Goal: Task Accomplishment & Management: Complete application form

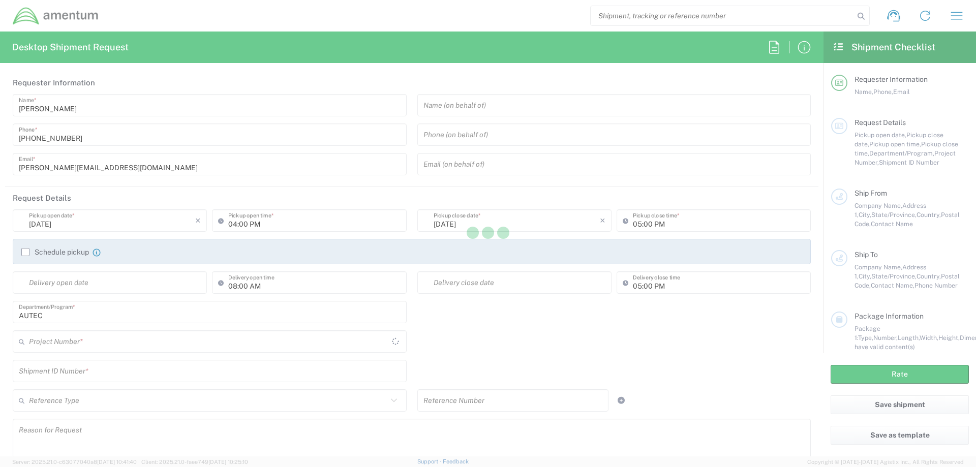
type input "[GEOGRAPHIC_DATA]"
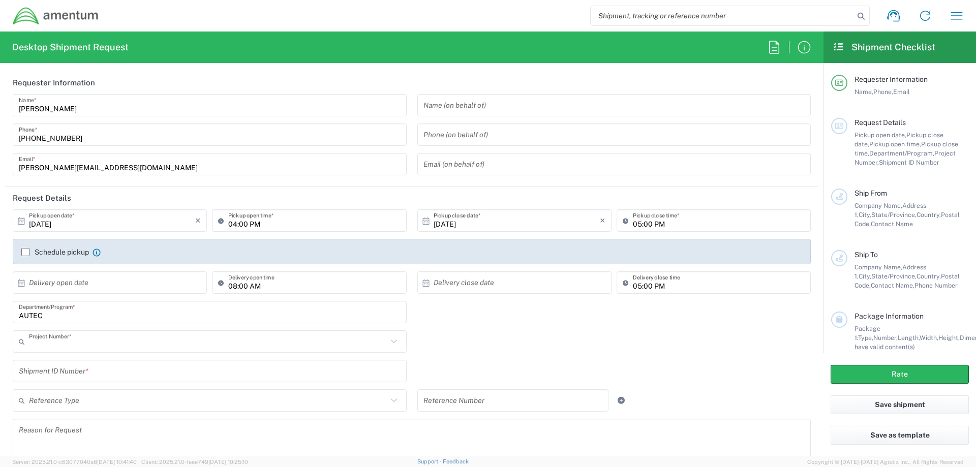
type input "AUTEC"
click at [87, 341] on input "text" at bounding box center [208, 342] width 358 height 18
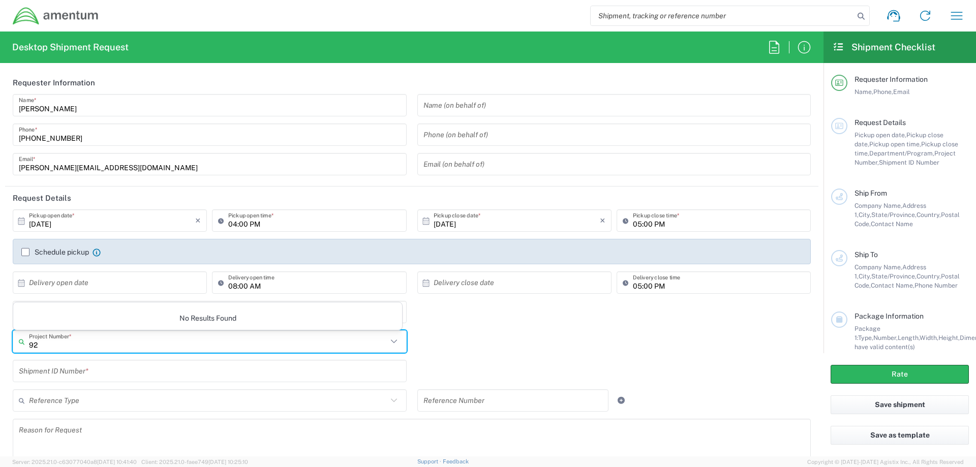
type input "9"
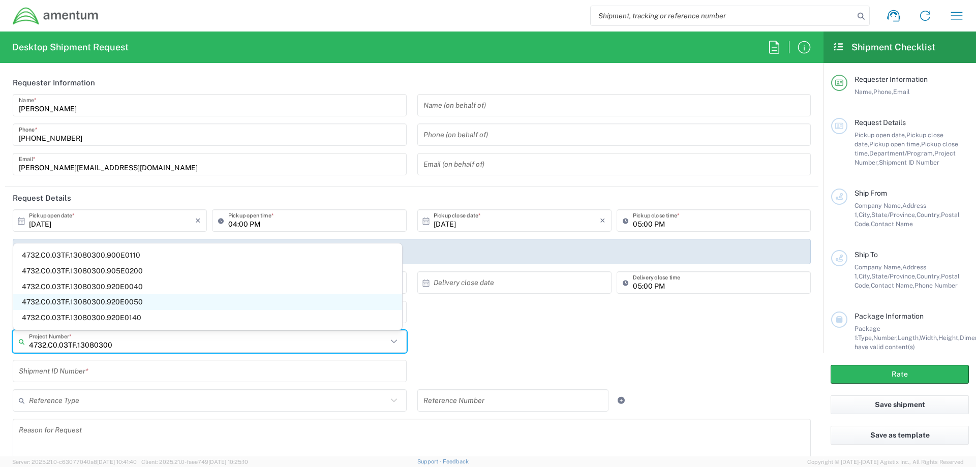
click at [135, 307] on span "4732.C0.03TF.13080300.920E0050" at bounding box center [207, 302] width 389 height 16
type input "4732.C0.03TF.13080300.920E0050"
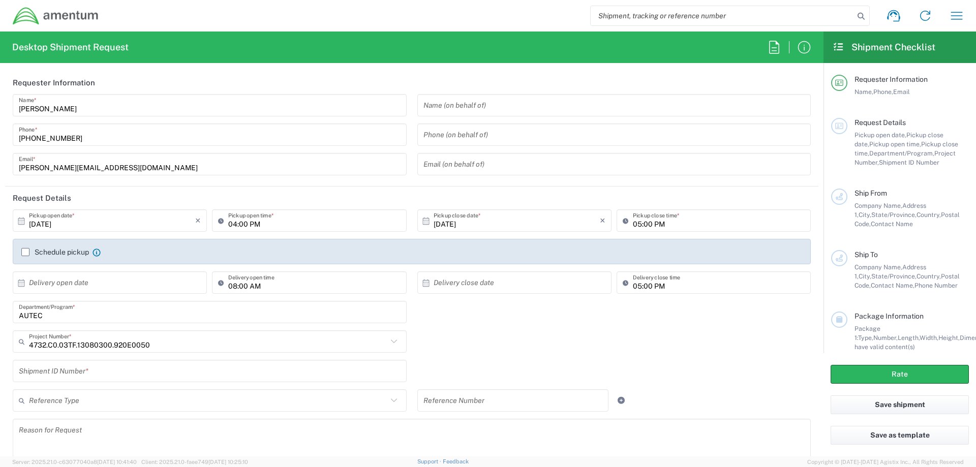
click at [139, 371] on input "text" at bounding box center [210, 372] width 382 height 18
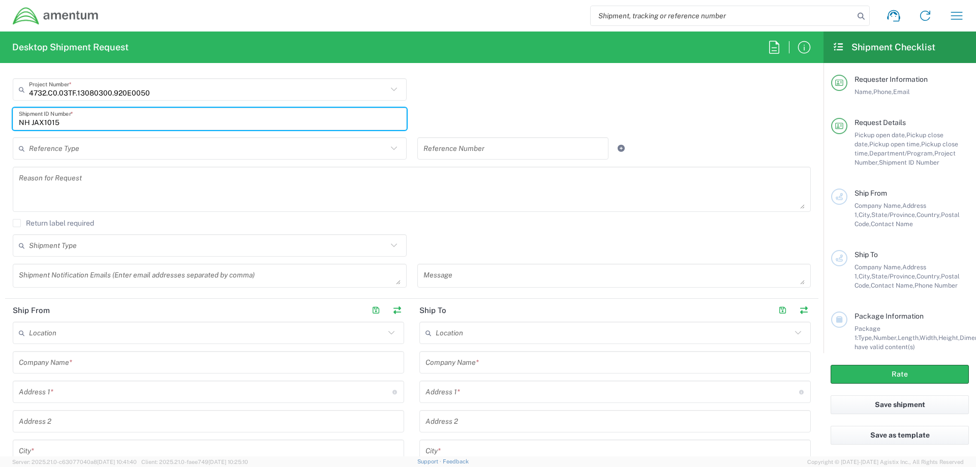
scroll to position [254, 0]
type input "NH JAX1015"
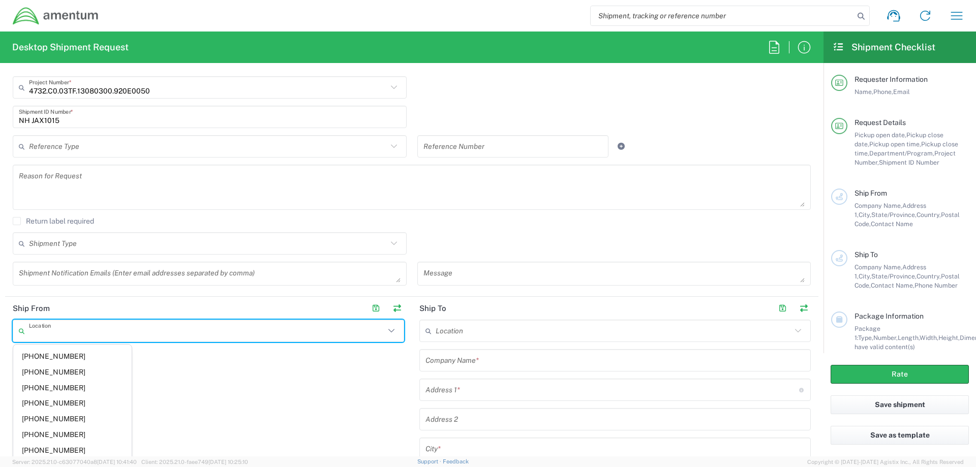
click at [91, 328] on input "text" at bounding box center [207, 331] width 356 height 18
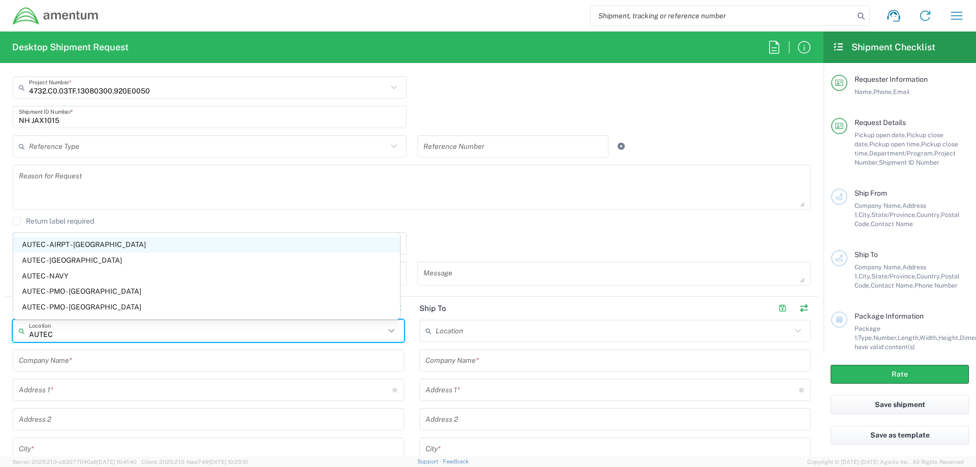
click at [71, 241] on span "AUTEC - AIRPT - [GEOGRAPHIC_DATA]" at bounding box center [206, 245] width 387 height 16
type input "AUTEC - AIRPT - [GEOGRAPHIC_DATA]"
type input "Amentum Services, Inc."
type input "[STREET_ADDRESS]"
type input "[GEOGRAPHIC_DATA]"
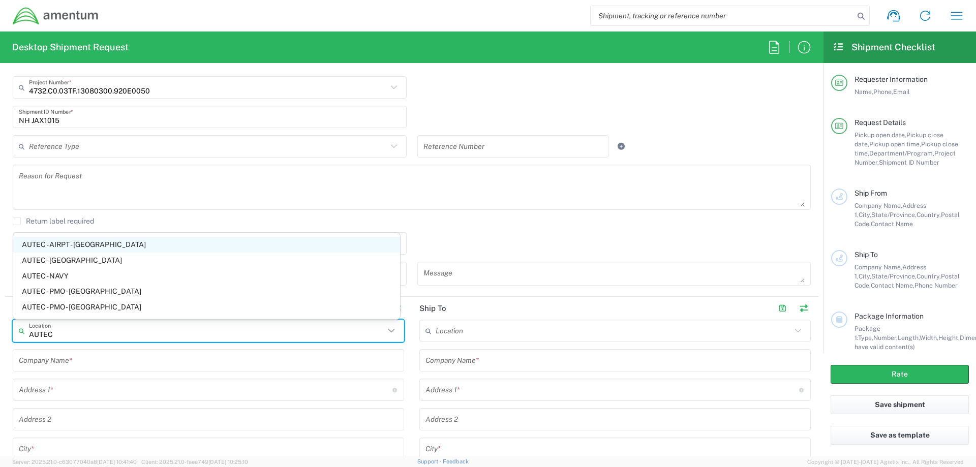
type input "[GEOGRAPHIC_DATA]"
type input "[US_STATE]"
type input "33406"
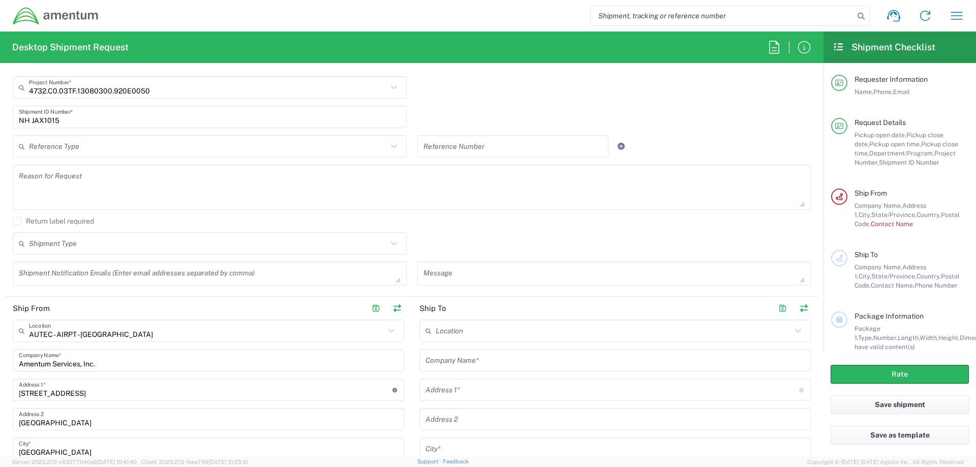
scroll to position [407, 0]
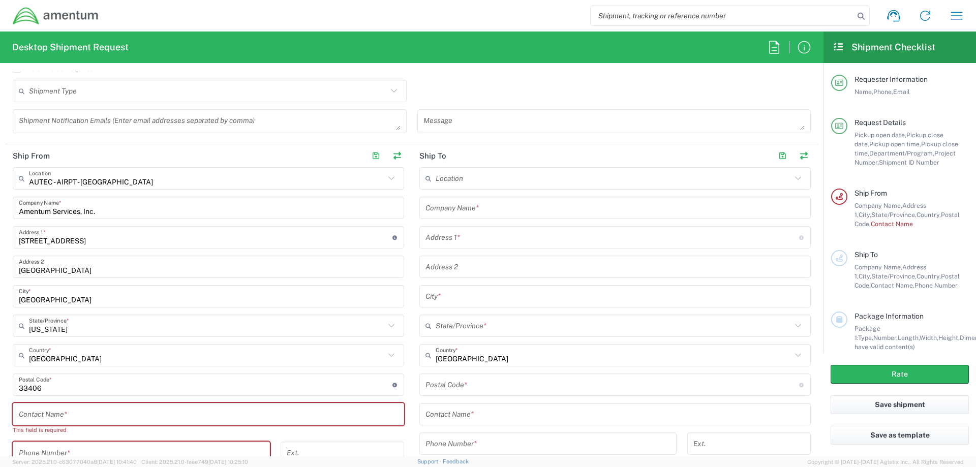
click at [84, 411] on input "text" at bounding box center [208, 415] width 379 height 18
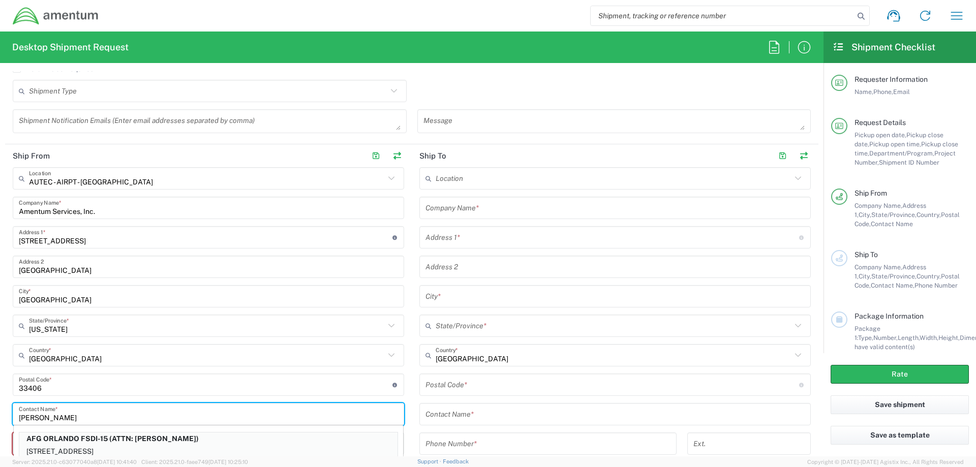
scroll to position [408, 0]
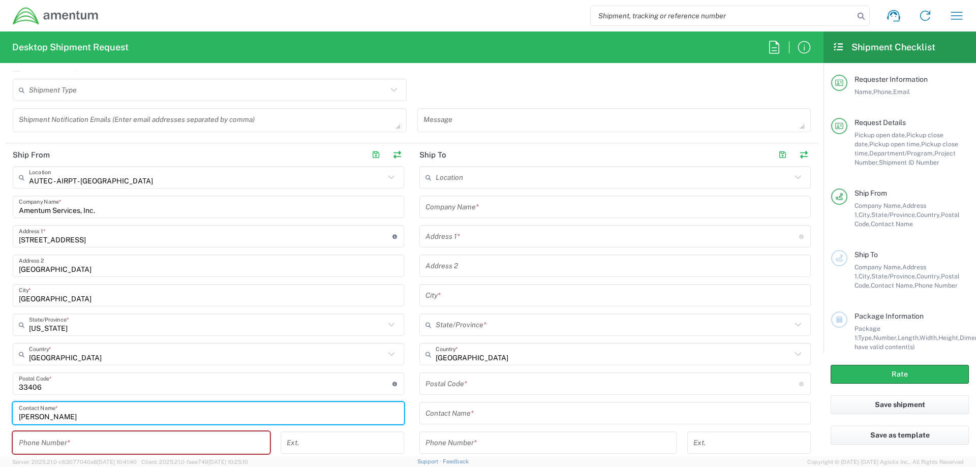
type input "[PERSON_NAME]"
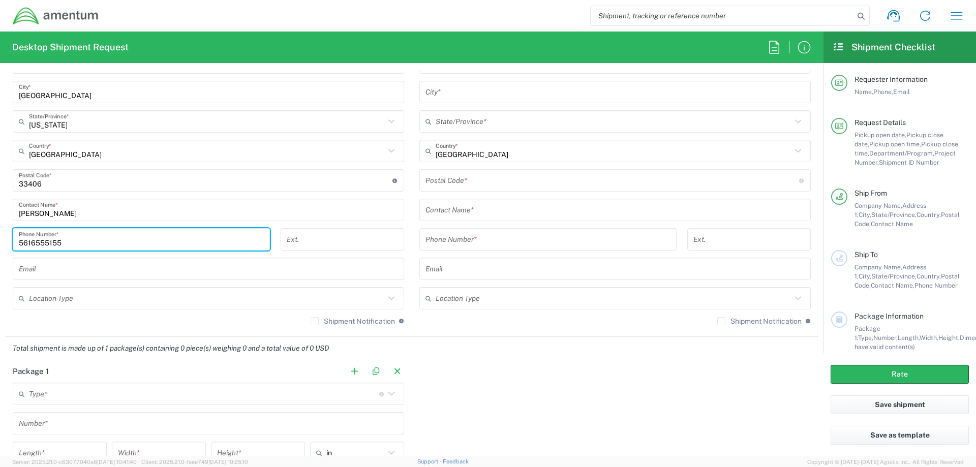
scroll to position [509, 0]
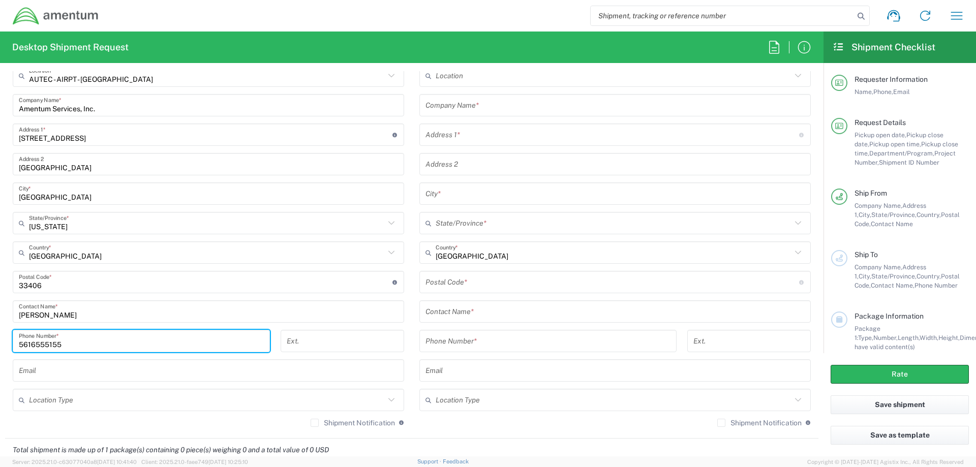
type input "5616555155"
click at [505, 106] on input "text" at bounding box center [615, 106] width 379 height 18
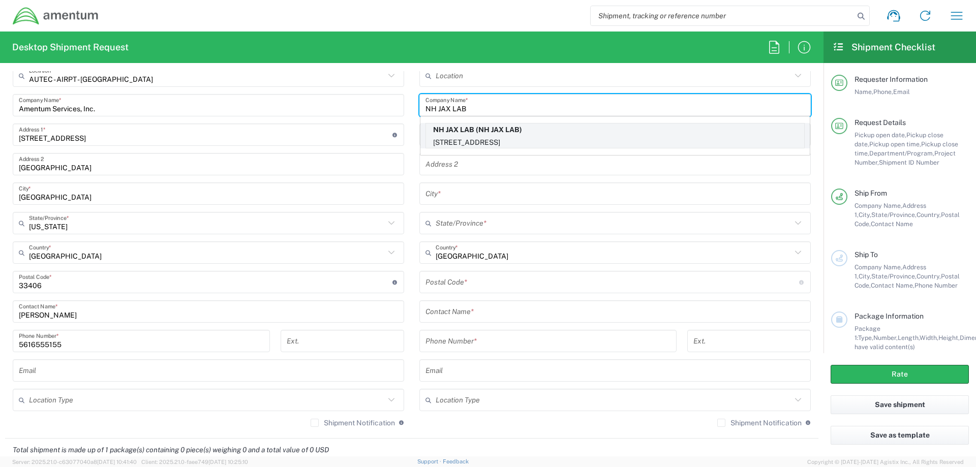
type input "NH JAX LAB"
click at [515, 135] on p "NH JAX LAB (NH JAX LAB)" at bounding box center [615, 130] width 378 height 13
type input "[STREET_ADDRESS]"
type input "[GEOGRAPHIC_DATA]"
type input "[US_STATE]"
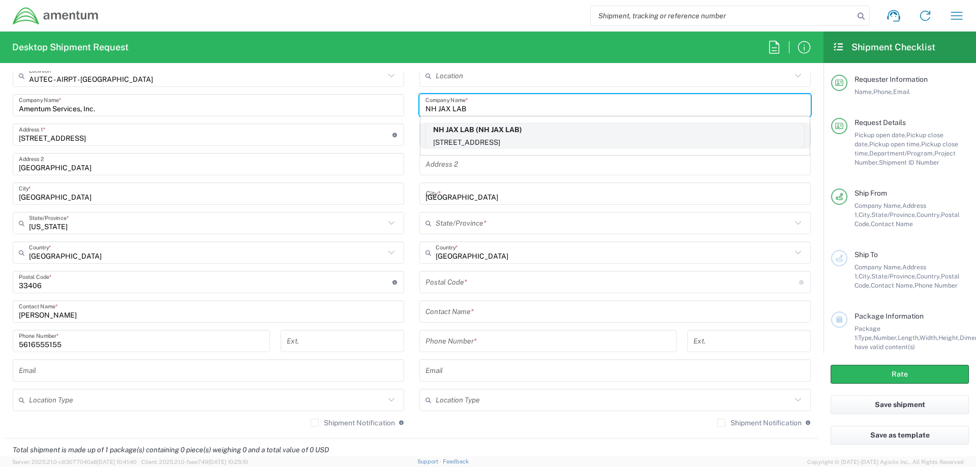
type input "32214"
type input "NH JAX LAB"
type input "9045429865"
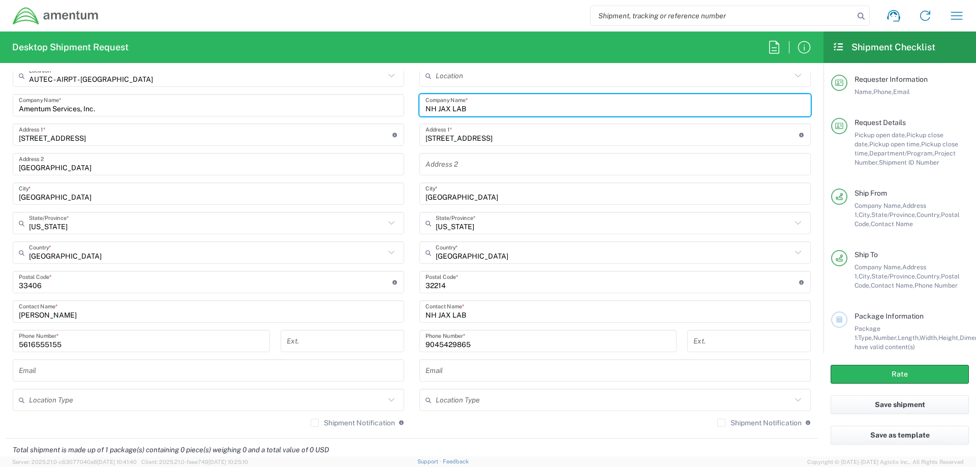
scroll to position [611, 0]
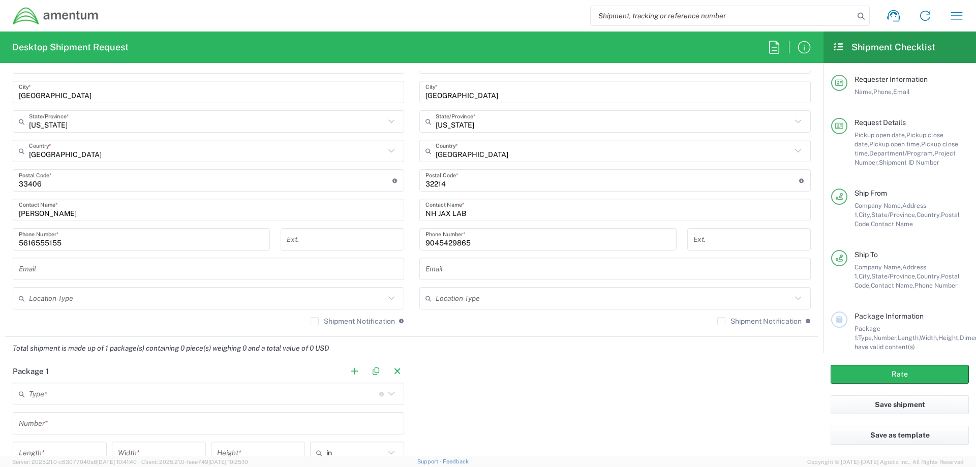
click at [84, 268] on input "text" at bounding box center [208, 269] width 379 height 18
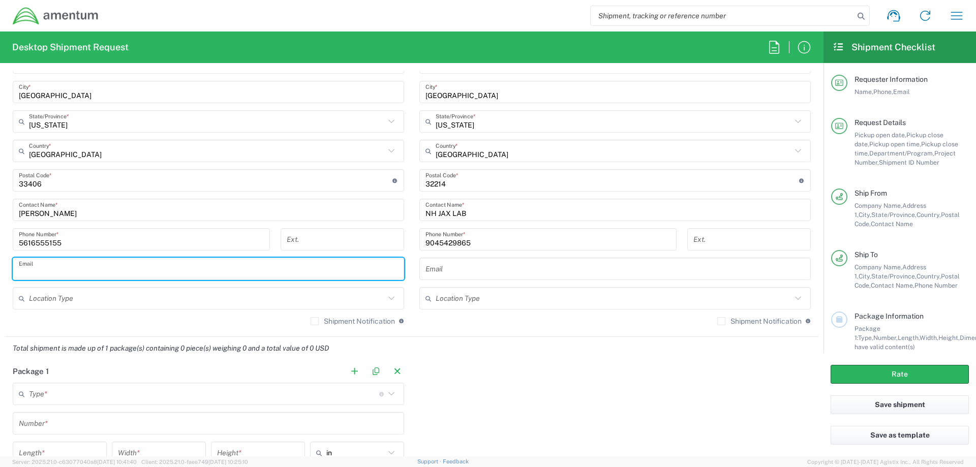
paste input "[PERSON_NAME][EMAIL_ADDRESS][DOMAIN_NAME]"
type input "[PERSON_NAME][EMAIL_ADDRESS][DOMAIN_NAME]"
click at [326, 301] on input "text" at bounding box center [207, 299] width 356 height 18
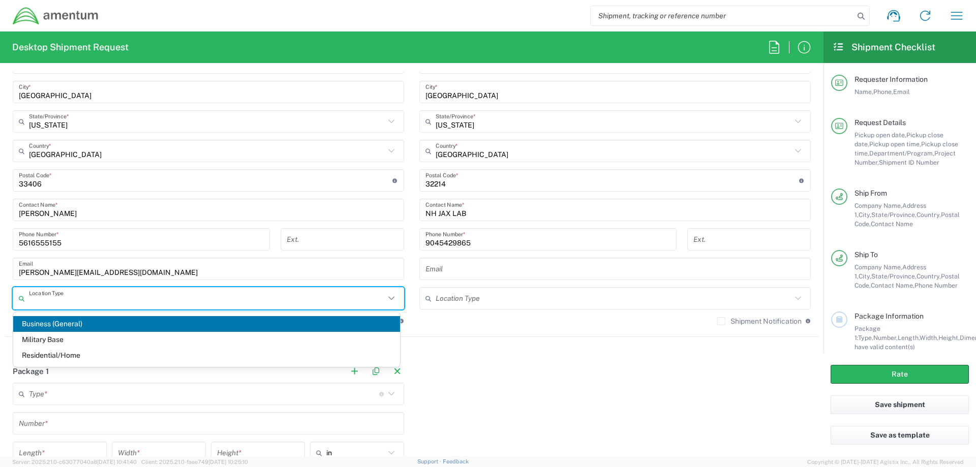
click at [52, 324] on span "Business (General)" at bounding box center [206, 324] width 387 height 16
type input "Business (General)"
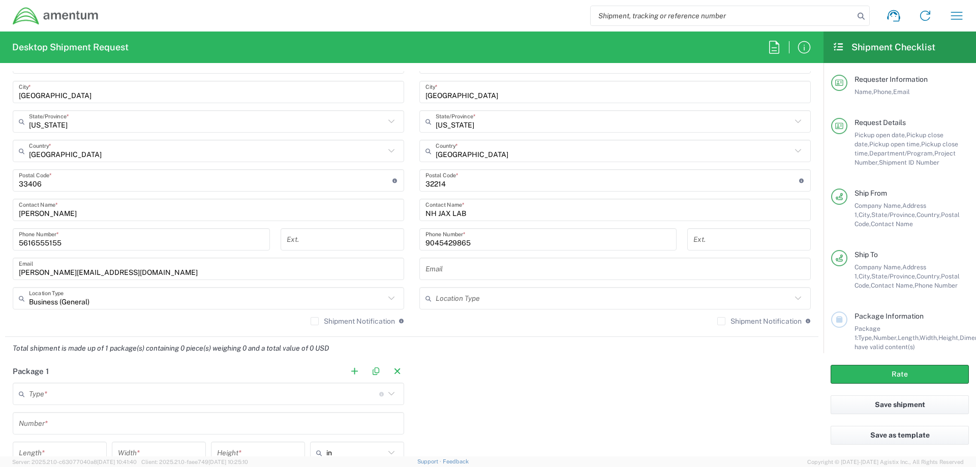
click at [643, 303] on input "text" at bounding box center [614, 299] width 356 height 18
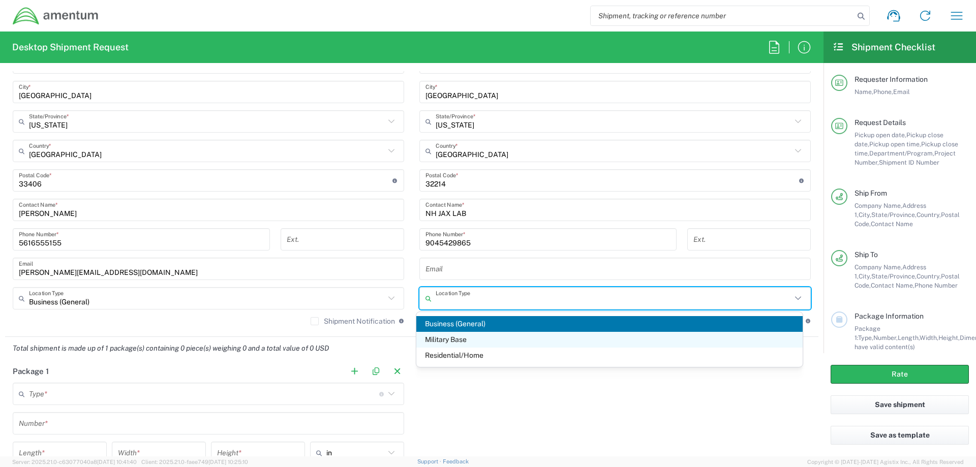
click at [457, 339] on span "Military Base" at bounding box center [609, 340] width 387 height 16
type input "Military Base"
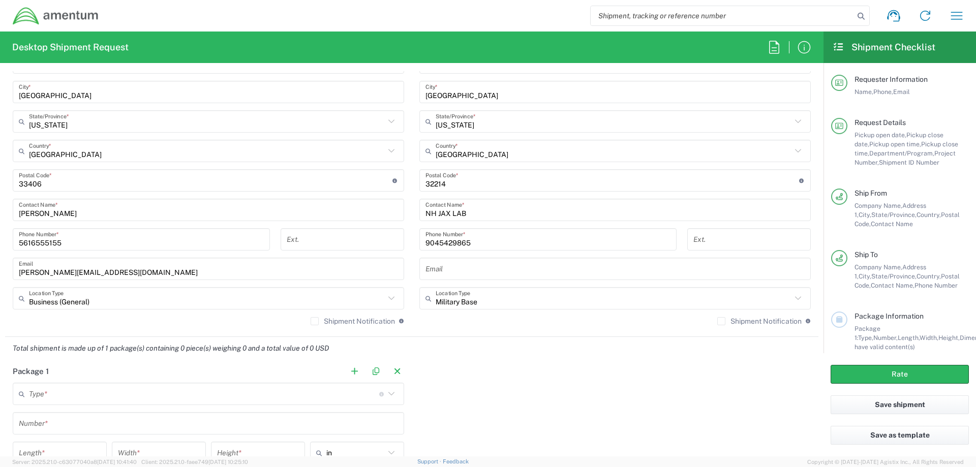
scroll to position [814, 0]
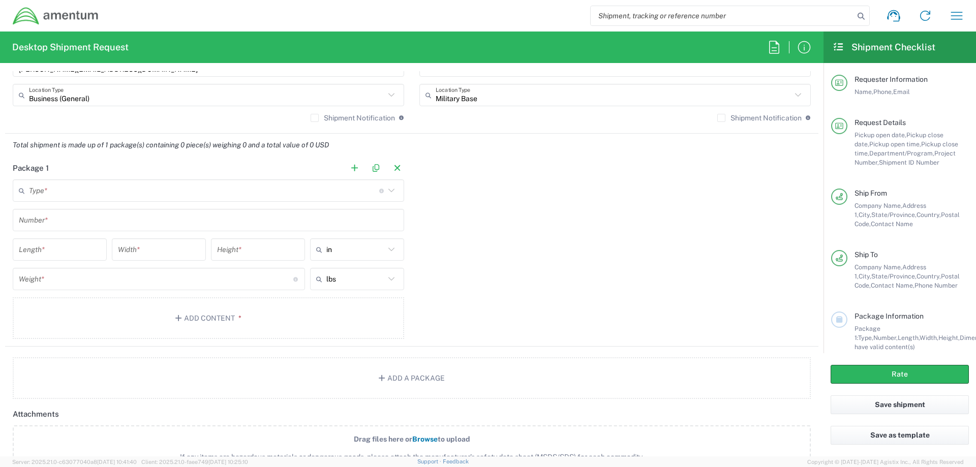
click at [72, 191] on input "text" at bounding box center [204, 191] width 350 height 18
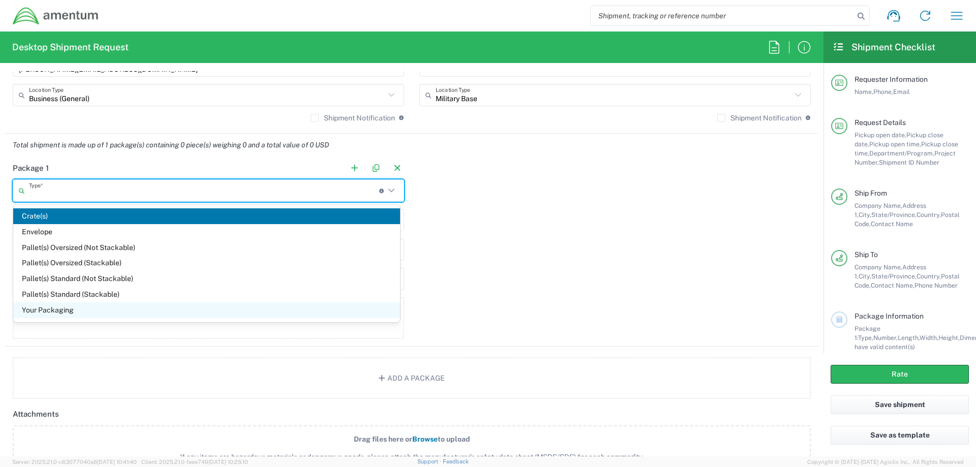
click at [54, 308] on span "Your Packaging" at bounding box center [206, 311] width 387 height 16
type input "Your Packaging"
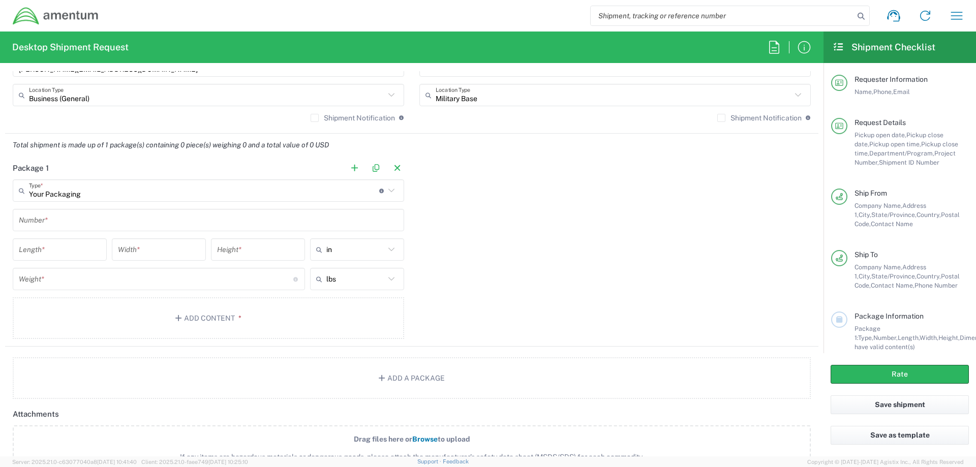
click at [68, 219] on input "text" at bounding box center [208, 221] width 379 height 18
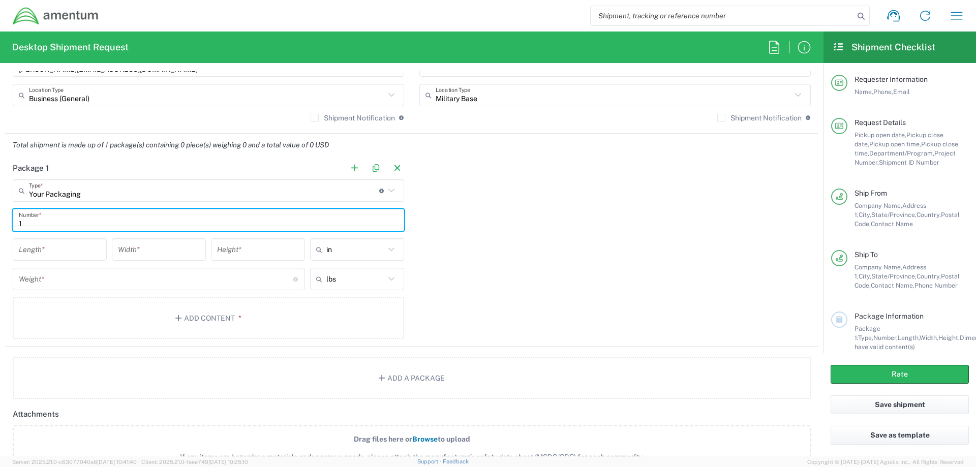
type input "1"
click at [63, 252] on input "number" at bounding box center [60, 250] width 82 height 18
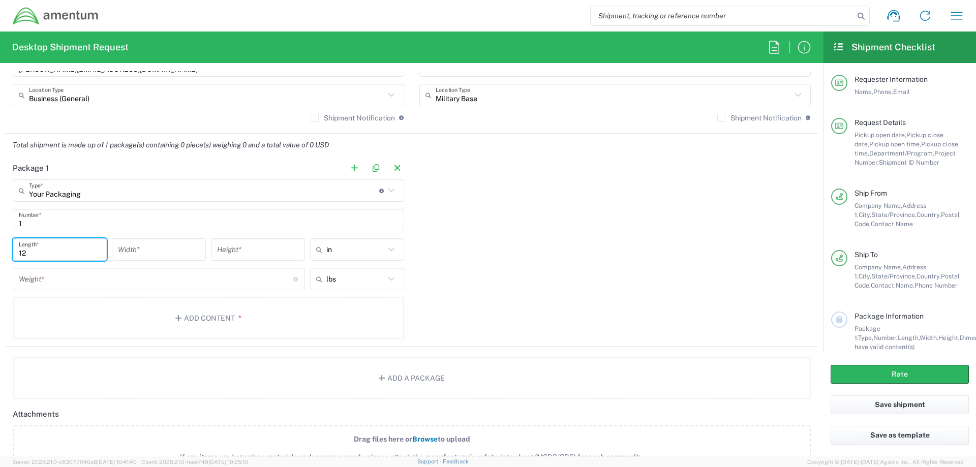
type input "12"
type input "7"
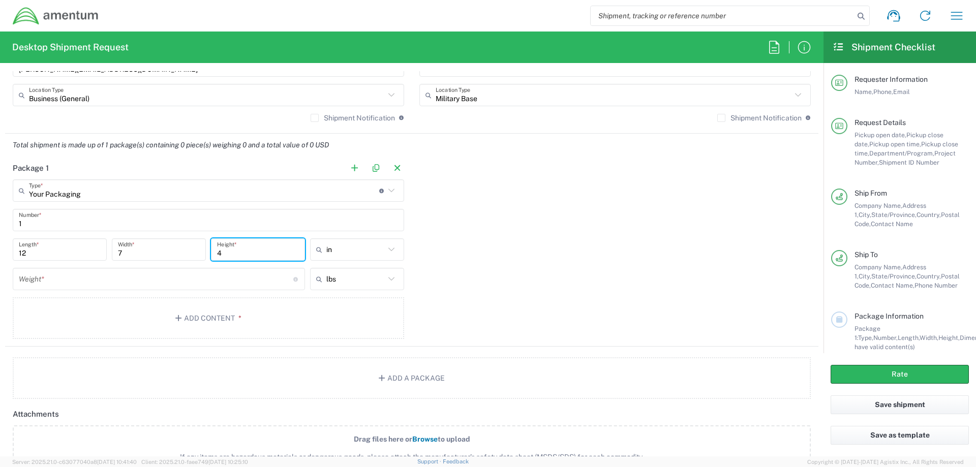
type input "4"
click at [78, 283] on input "number" at bounding box center [156, 279] width 275 height 18
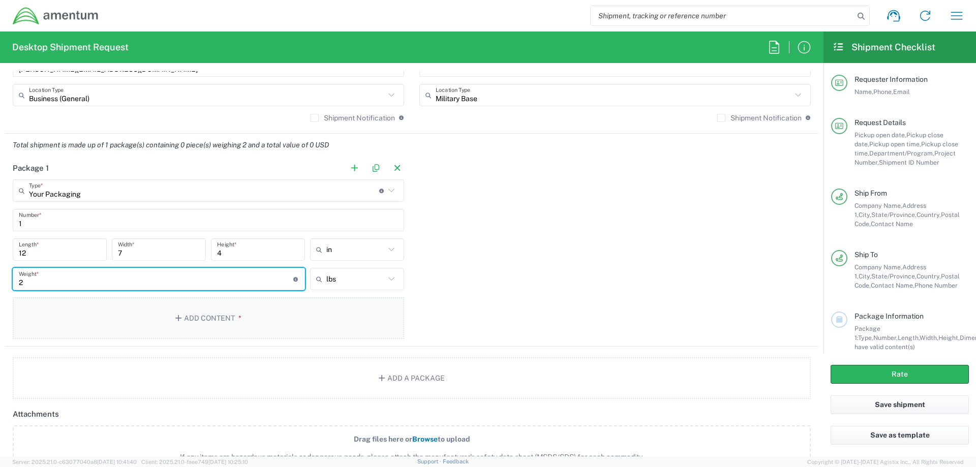
type input "2"
click at [183, 313] on button "Add Content *" at bounding box center [208, 318] width 391 height 42
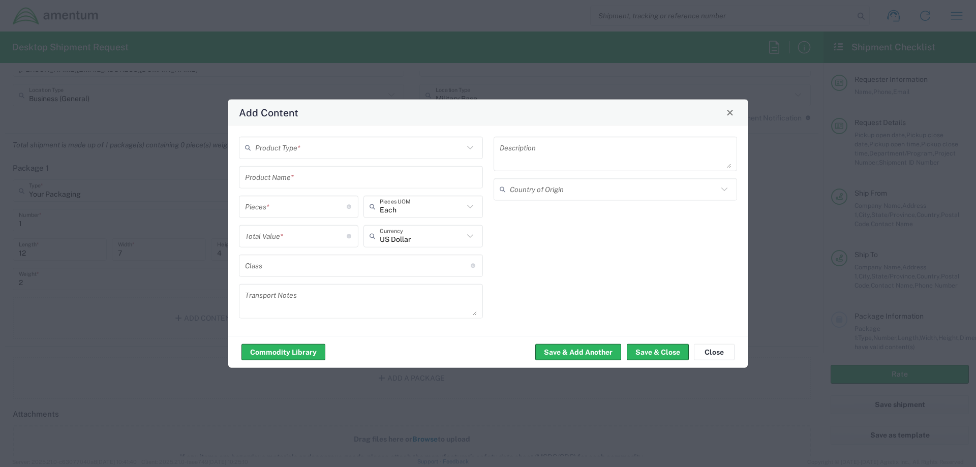
click at [347, 146] on input "text" at bounding box center [359, 148] width 208 height 18
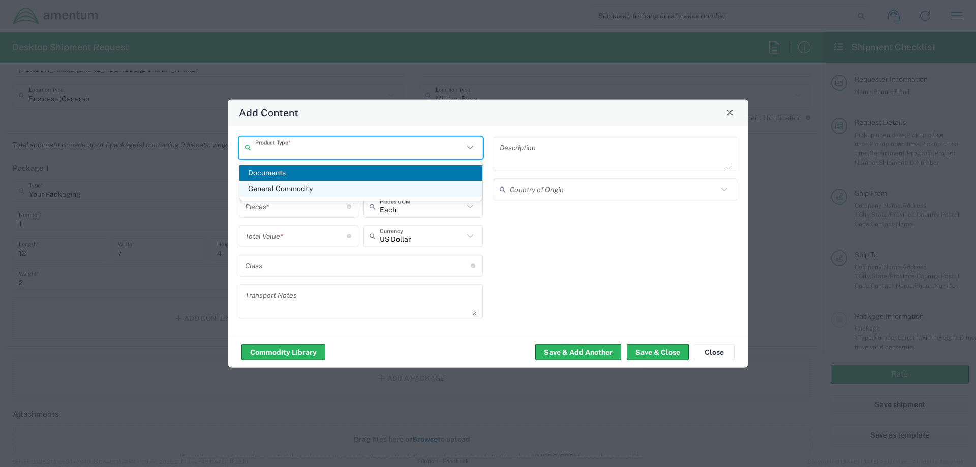
click at [307, 188] on span "General Commodity" at bounding box center [360, 189] width 243 height 16
type input "General Commodity"
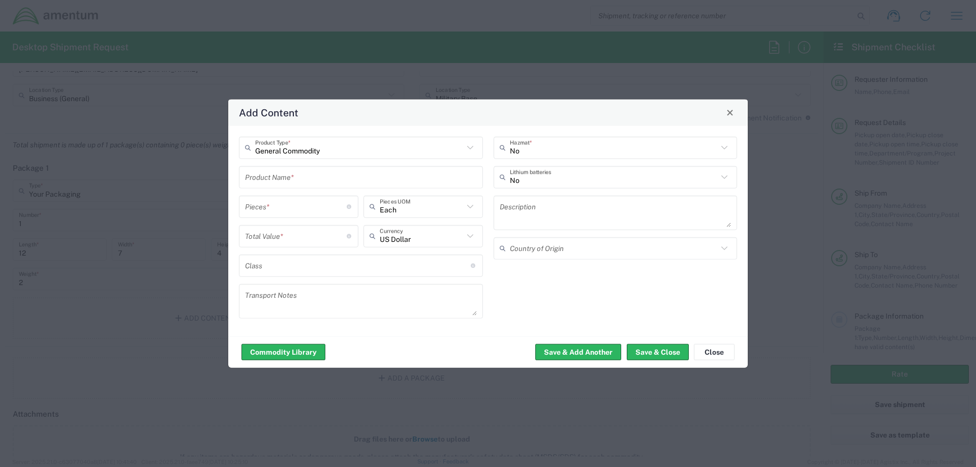
click at [313, 177] on input "text" at bounding box center [361, 177] width 232 height 18
click at [433, 348] on div "Commodity Library Save & Add Another Save & Close Close" at bounding box center [488, 352] width 520 height 32
type input "BLOOD"
click at [519, 290] on div "No Hazmat * No Lithium batteries Description Country of Origin" at bounding box center [615, 230] width 255 height 189
click at [316, 239] on input "number" at bounding box center [296, 236] width 102 height 18
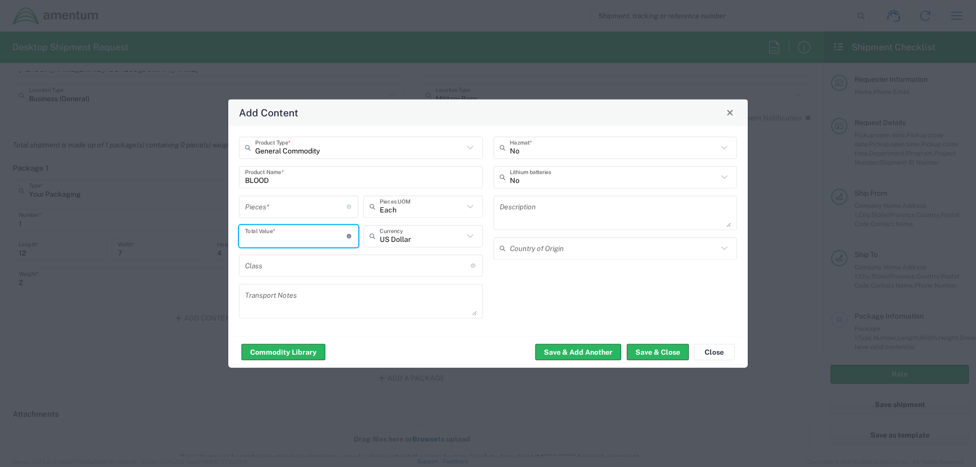
click at [284, 201] on input "number" at bounding box center [296, 207] width 102 height 18
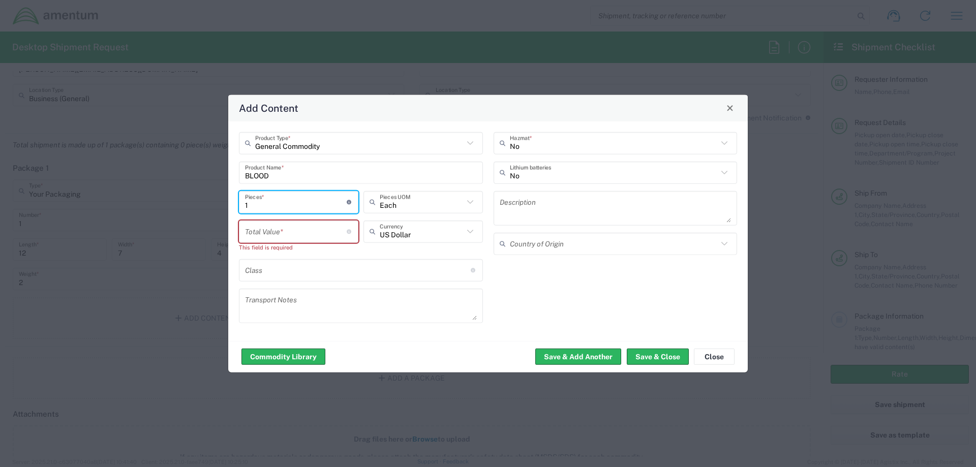
type input "1"
click at [275, 233] on input "number" at bounding box center [296, 232] width 102 height 18
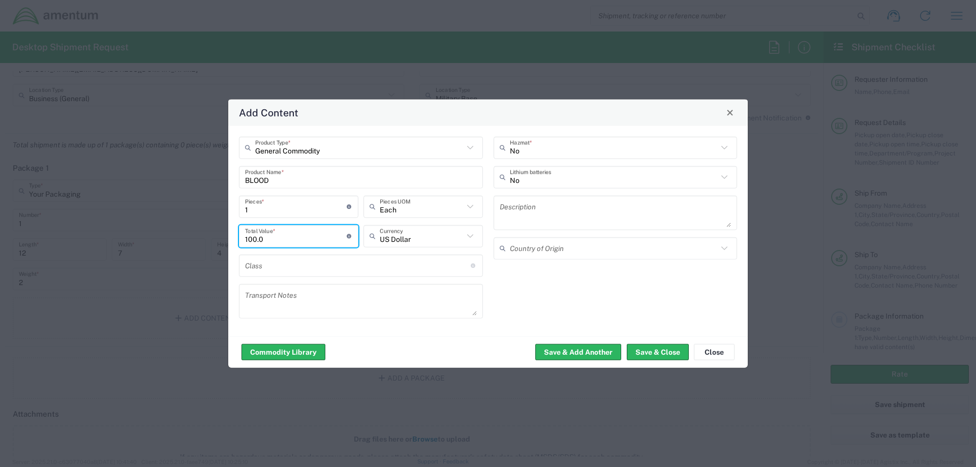
type input "100.00"
click at [660, 354] on button "Save & Close" at bounding box center [658, 352] width 62 height 16
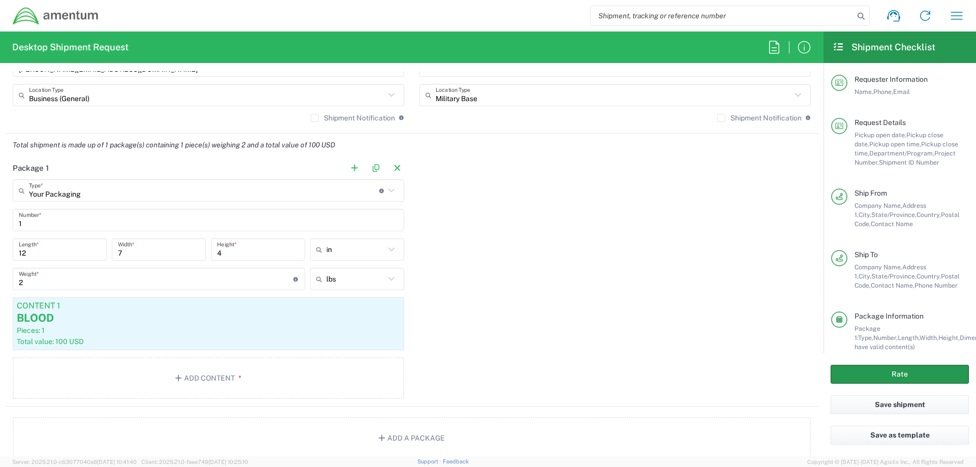
click at [861, 376] on button "Rate" at bounding box center [900, 374] width 138 height 19
type input "AUTEC"
click at [900, 373] on button "Rate" at bounding box center [900, 374] width 138 height 19
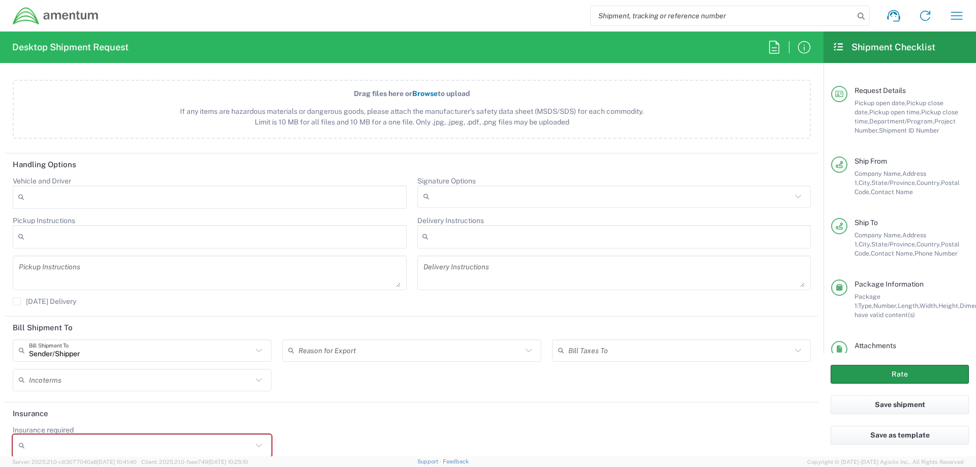
scroll to position [1241, 0]
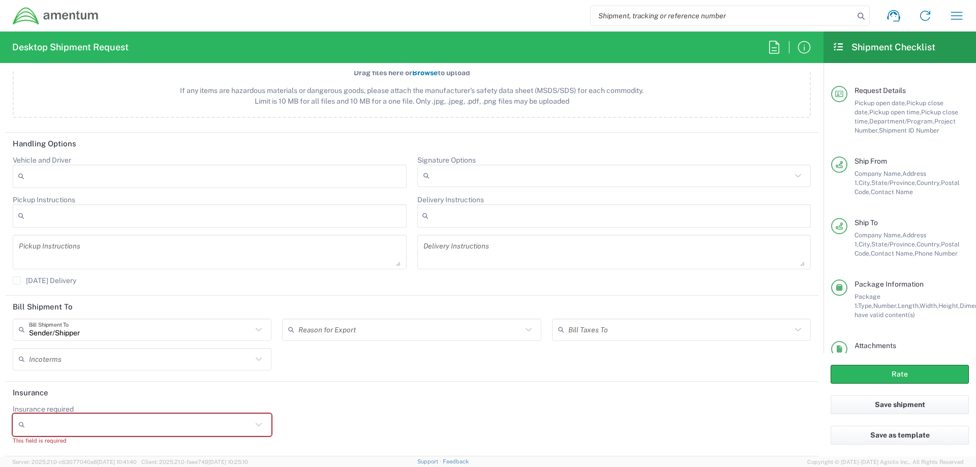
click at [78, 428] on input "Insurance required" at bounding box center [140, 425] width 223 height 16
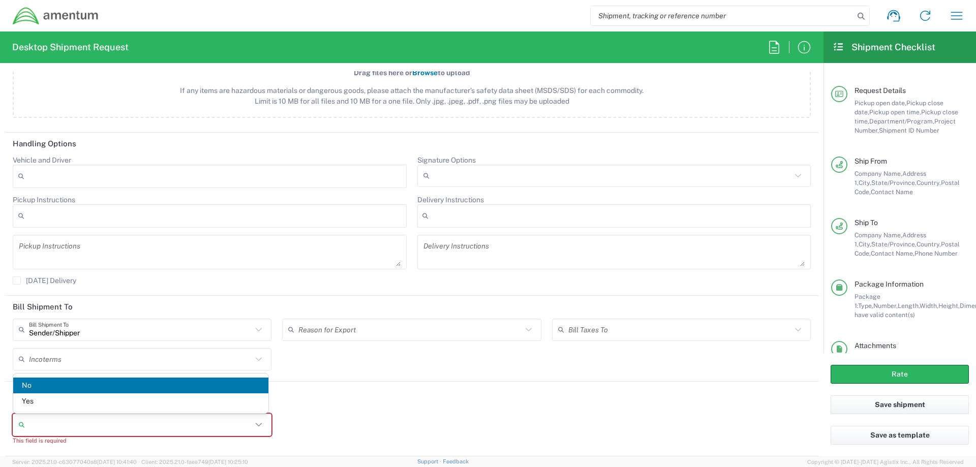
click at [24, 386] on span "No" at bounding box center [140, 386] width 255 height 16
type input "No"
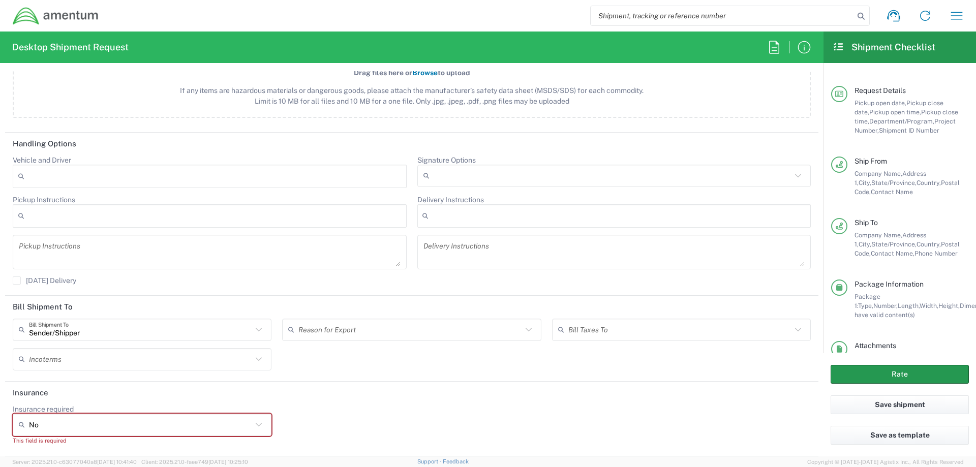
click at [904, 372] on button "Rate" at bounding box center [900, 374] width 138 height 19
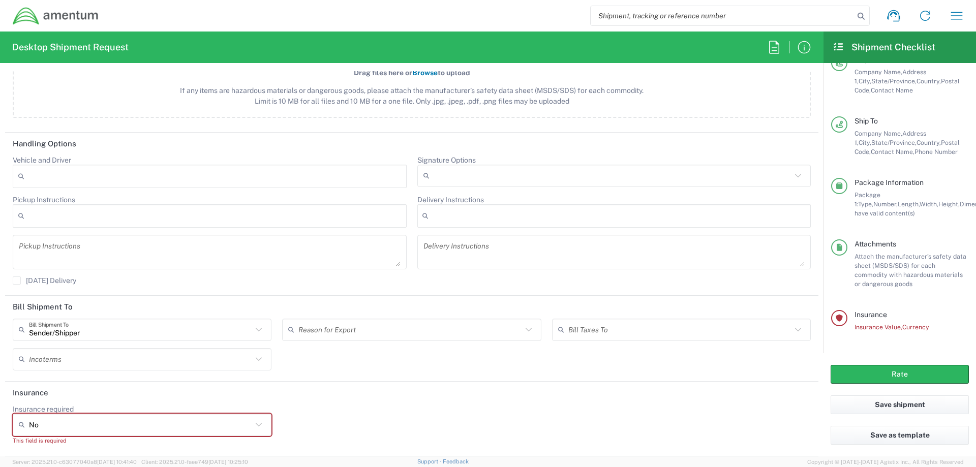
click at [88, 424] on input "No" at bounding box center [140, 425] width 223 height 16
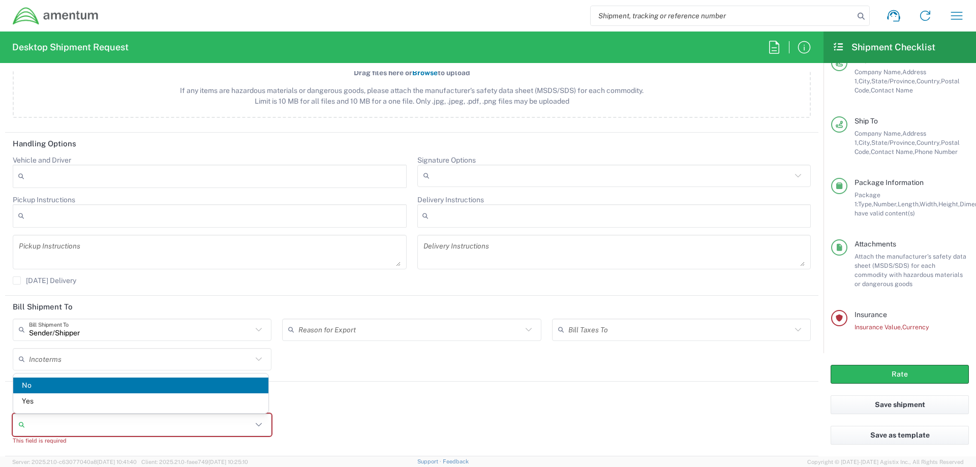
click at [361, 416] on div "Insurance required No Yes This field is required" at bounding box center [412, 429] width 809 height 48
type input "No"
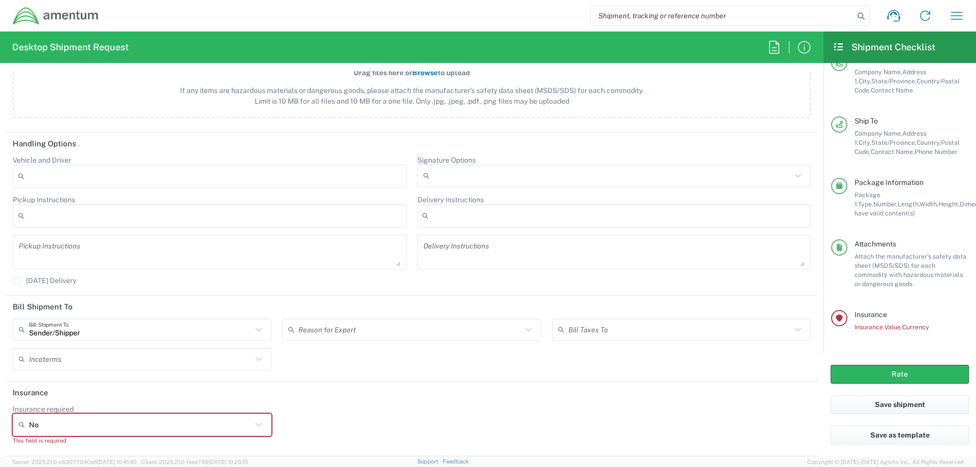
click at [368, 421] on div "Insurance required No No Yes This field is required" at bounding box center [412, 429] width 809 height 48
click at [209, 288] on div "[DATE] Delivery" at bounding box center [142, 284] width 269 height 15
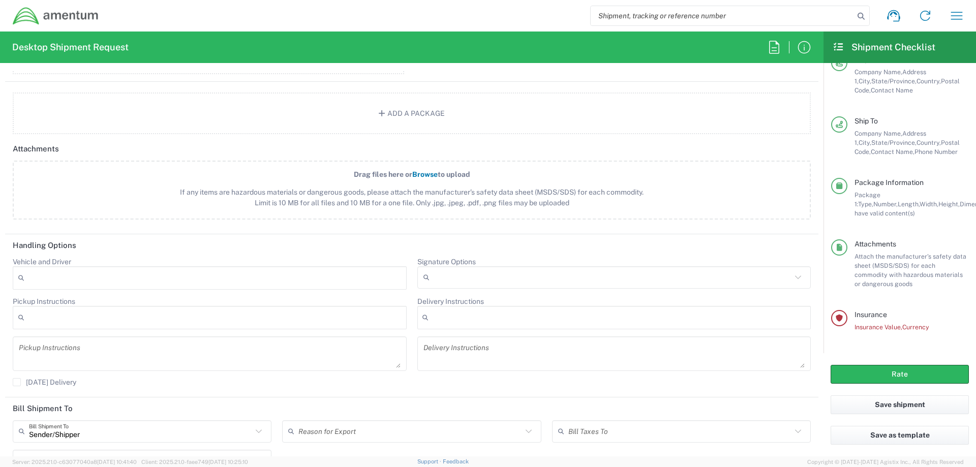
scroll to position [1241, 0]
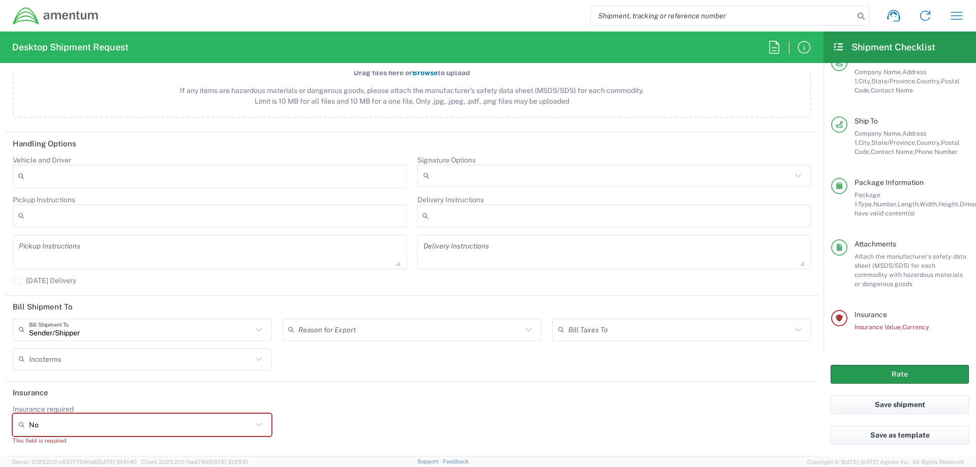
click at [898, 371] on button "Rate" at bounding box center [900, 374] width 138 height 19
click at [255, 424] on icon at bounding box center [258, 424] width 13 height 13
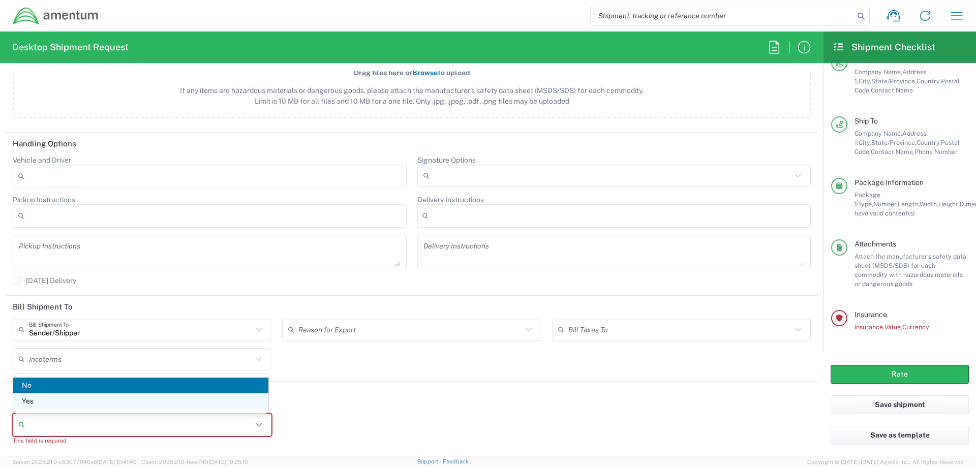
click at [34, 401] on span "Yes" at bounding box center [140, 402] width 255 height 16
type input "Yes"
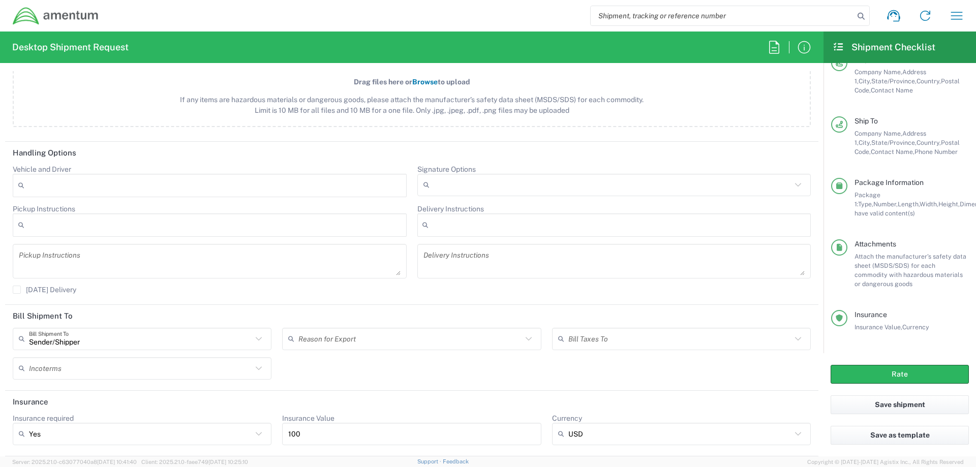
scroll to position [1232, 0]
click at [892, 373] on button "Rate" at bounding box center [900, 374] width 138 height 19
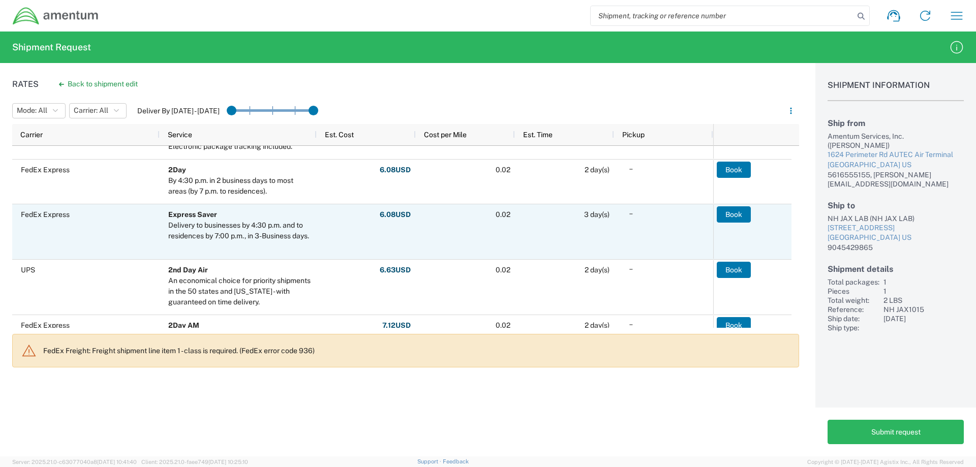
scroll to position [254, 0]
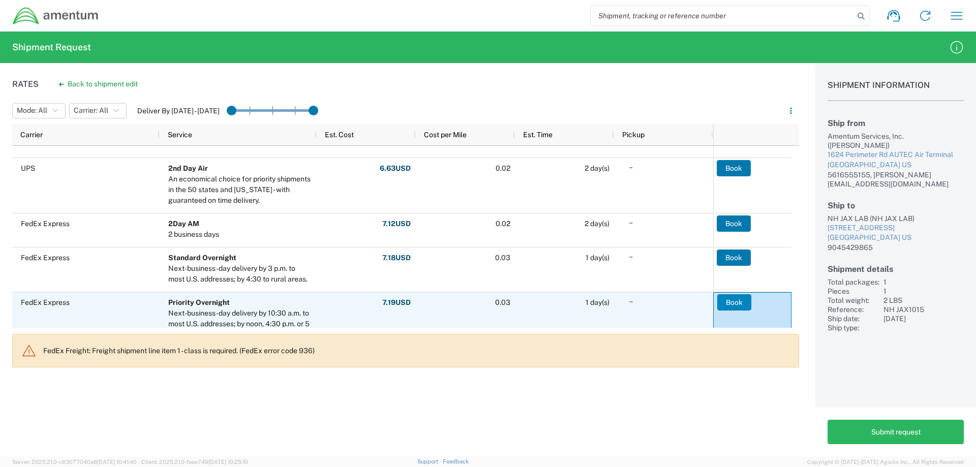
click at [734, 301] on button "Book" at bounding box center [734, 302] width 34 height 16
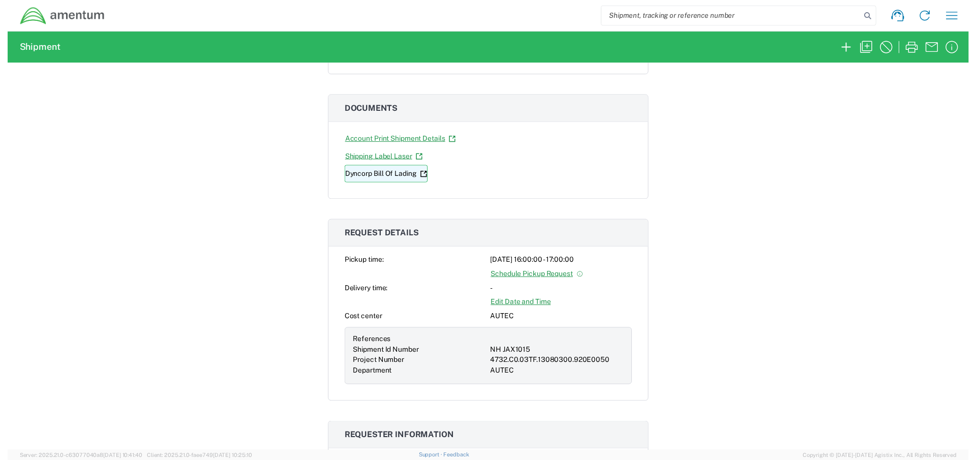
scroll to position [51, 0]
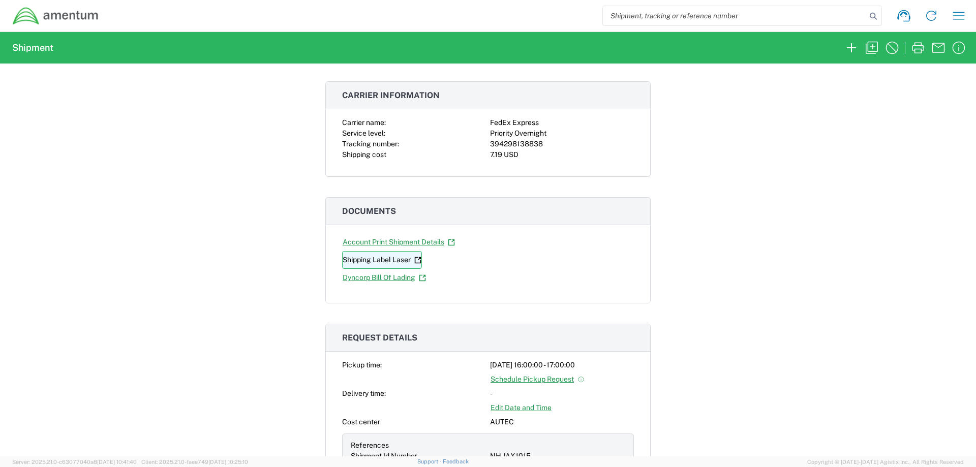
click at [384, 260] on link "Shipping Label Laser" at bounding box center [382, 260] width 80 height 18
